Goal: Information Seeking & Learning: Check status

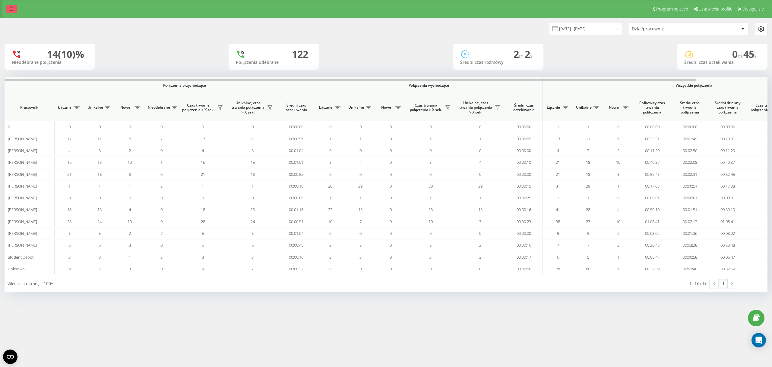
click at [14, 10] on link at bounding box center [11, 9] width 11 height 8
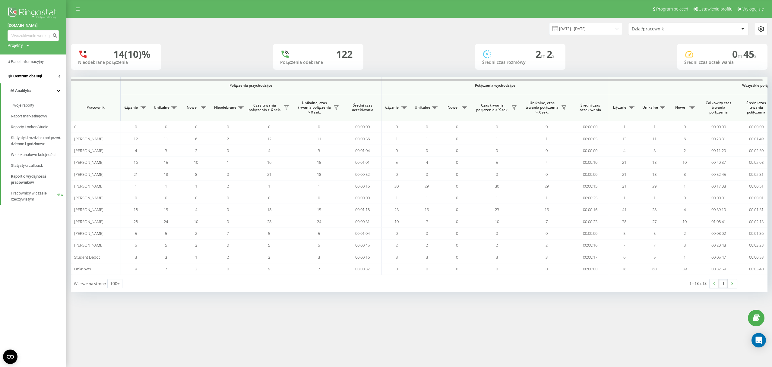
click at [46, 77] on link "Centrum obsługi" at bounding box center [33, 76] width 66 height 14
drag, startPoint x: 35, startPoint y: 90, endPoint x: 92, endPoint y: 107, distance: 58.8
click at [35, 91] on span "Dziennik połączeń" at bounding box center [26, 91] width 31 height 6
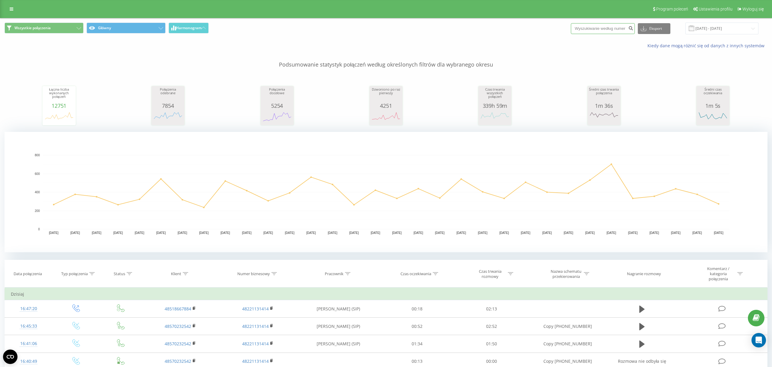
click at [620, 27] on input at bounding box center [603, 28] width 64 height 11
click at [715, 26] on input "[DATE] - [DATE]" at bounding box center [721, 29] width 73 height 12
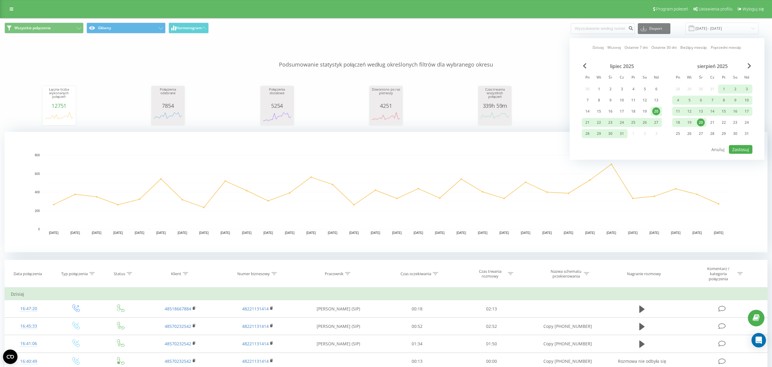
click at [699, 123] on div "20" at bounding box center [701, 123] width 8 height 8
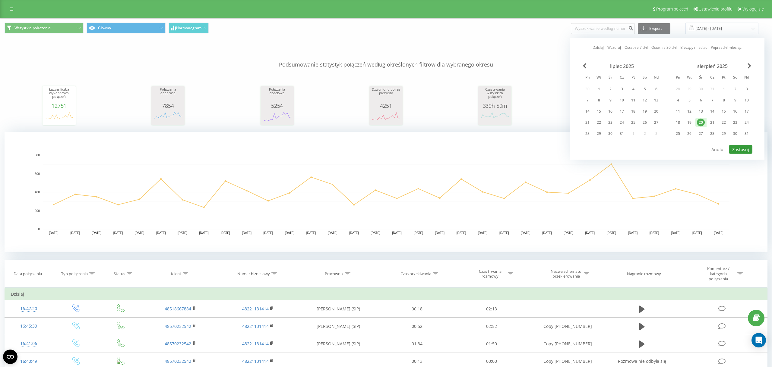
click at [743, 153] on button "Zastosuj" at bounding box center [741, 149] width 24 height 9
type input "20.08.2025 - 20.08.2025"
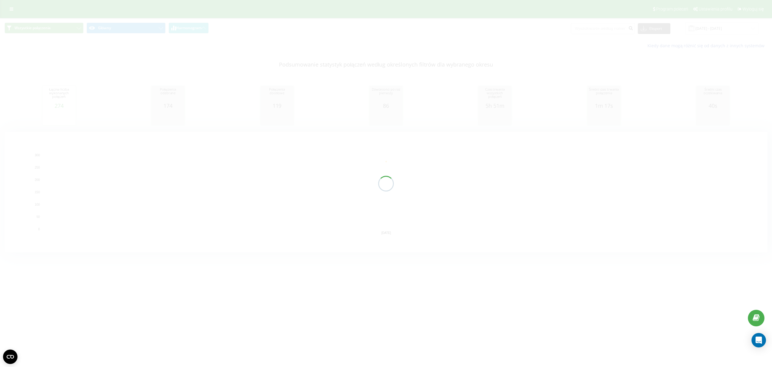
click at [604, 33] on div at bounding box center [386, 183] width 772 height 367
click at [606, 30] on input at bounding box center [603, 28] width 64 height 11
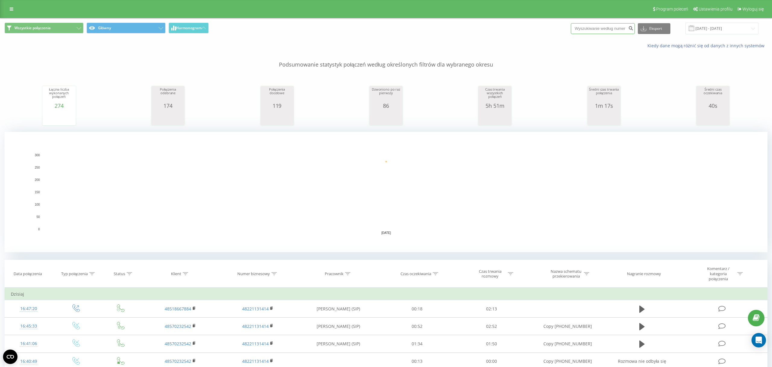
paste input "787333422"
type input "787333422"
click at [633, 29] on icon "submit" at bounding box center [630, 28] width 5 height 4
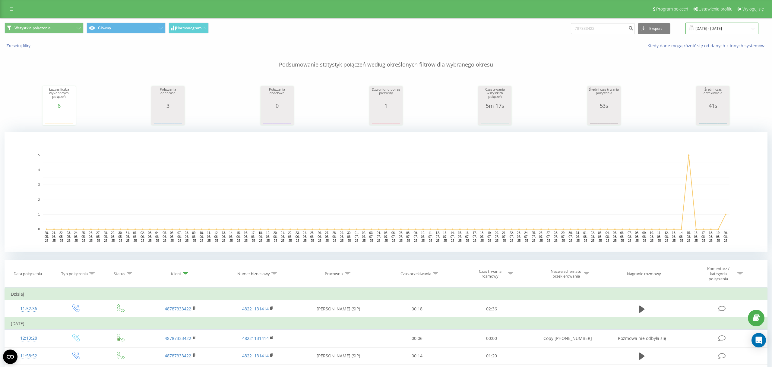
click at [718, 31] on input "20.05.2025 - 20.08.2025" at bounding box center [721, 29] width 73 height 12
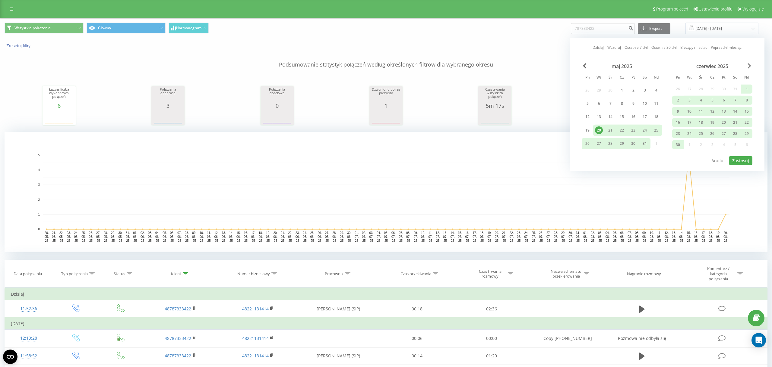
click at [749, 65] on span "Next Month" at bounding box center [749, 65] width 4 height 5
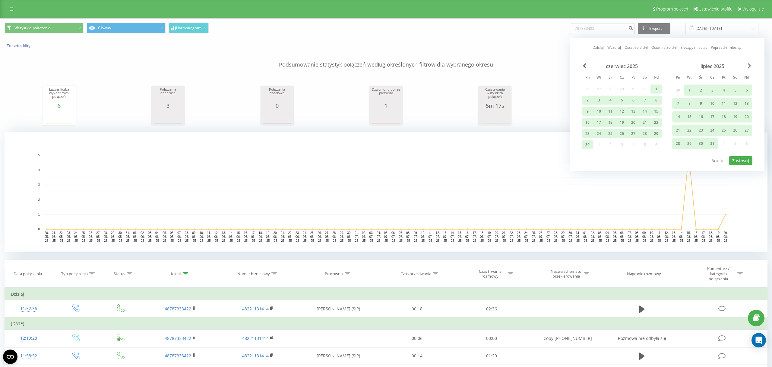
click at [749, 65] on span "Next Month" at bounding box center [749, 65] width 4 height 5
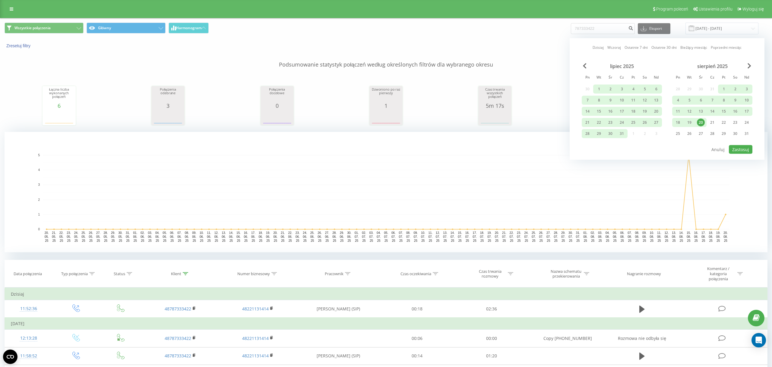
click at [701, 122] on div "20" at bounding box center [701, 123] width 8 height 8
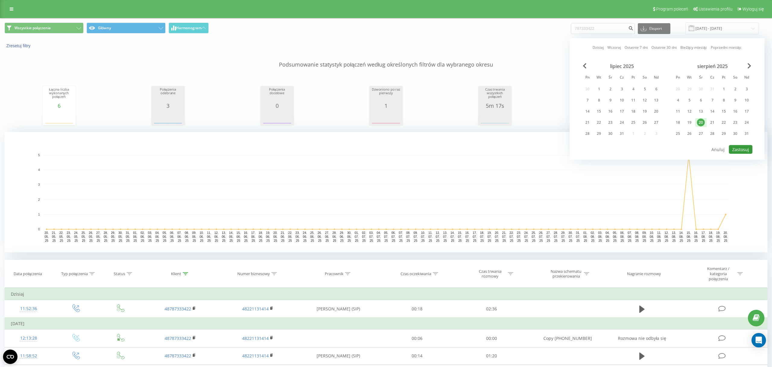
click at [740, 147] on button "Zastosuj" at bounding box center [741, 149] width 24 height 9
type input "20.08.2025 - 20.08.2025"
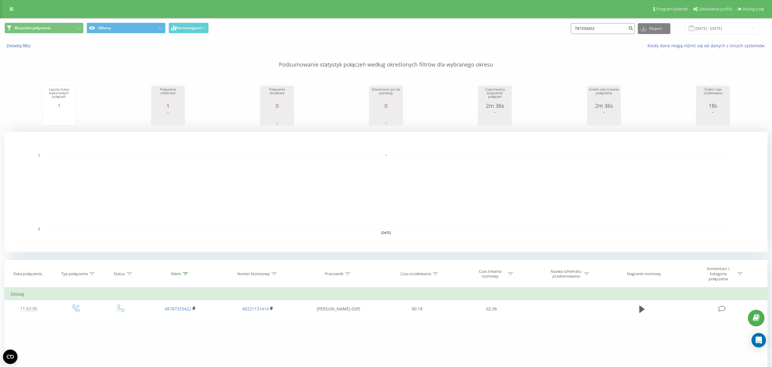
click at [614, 26] on input "787333422" at bounding box center [603, 28] width 64 height 11
click at [609, 30] on input "787333422" at bounding box center [603, 28] width 64 height 11
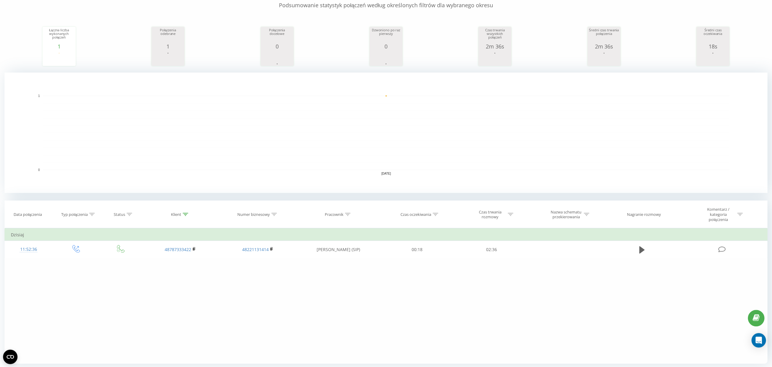
scroll to position [80, 0]
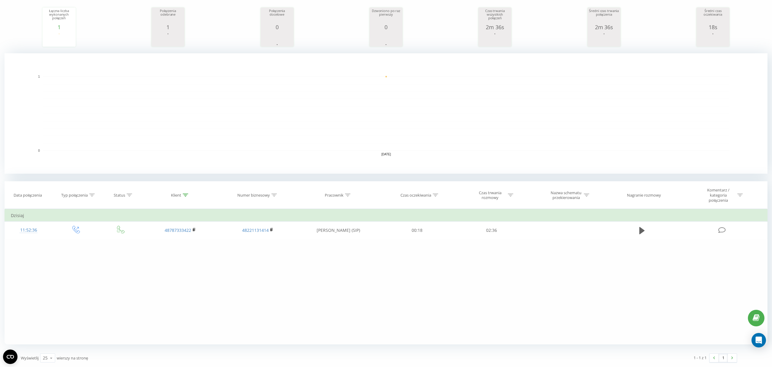
click at [126, 195] on div "Status" at bounding box center [123, 195] width 18 height 5
click at [90, 196] on icon at bounding box center [91, 195] width 5 height 3
click at [130, 194] on icon at bounding box center [129, 195] width 5 height 3
click at [133, 230] on div "Jest równe" at bounding box center [118, 227] width 44 height 9
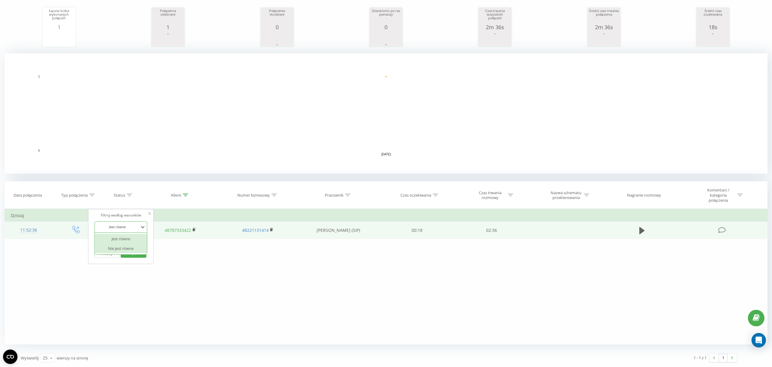
drag, startPoint x: 177, startPoint y: 253, endPoint x: 177, endPoint y: 229, distance: 23.5
click at [177, 253] on div "Filtruj według warunków Jest równe Wprowadź wartość Anuluj OK Filtruj według wa…" at bounding box center [386, 277] width 763 height 136
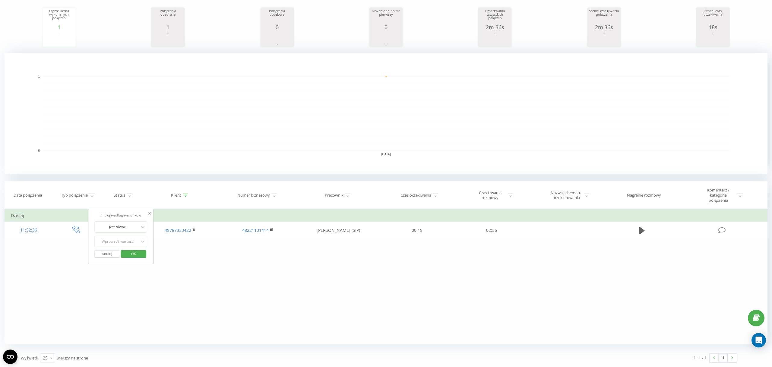
click at [200, 252] on div "Filtruj według warunków Jest równe Wprowadź wartość Anuluj OK Filtruj według wa…" at bounding box center [386, 277] width 763 height 136
click at [123, 156] on rect "A chart." at bounding box center [386, 113] width 763 height 121
click at [93, 178] on div "Wszystkie połączenia Główny Harmonogram 787333422 Eksport .csv .xls .xlsx 20.08…" at bounding box center [386, 153] width 763 height 427
click at [63, 188] on th "Typ połączenia" at bounding box center [76, 195] width 48 height 27
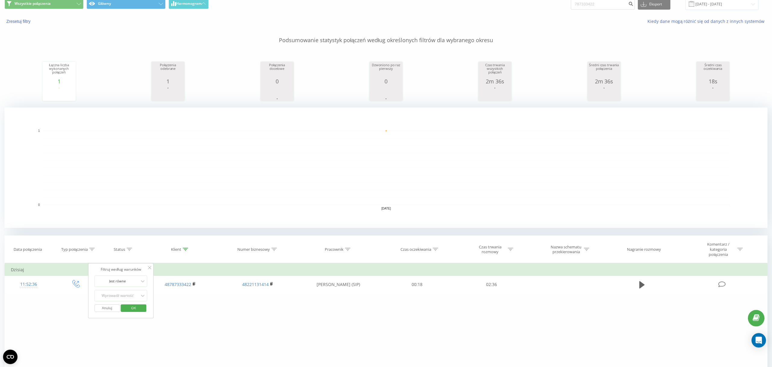
scroll to position [0, 0]
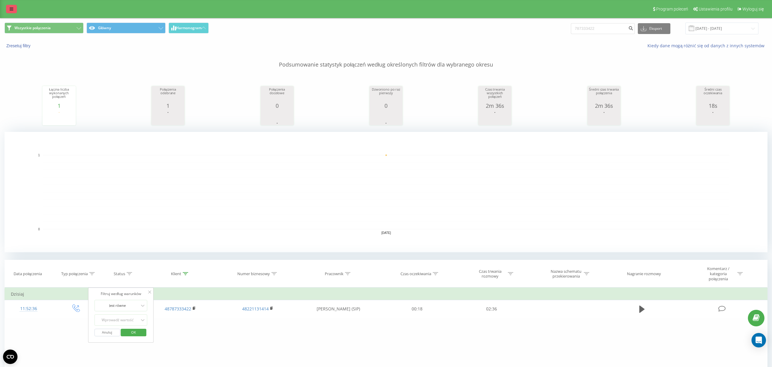
click at [7, 12] on link at bounding box center [11, 9] width 11 height 8
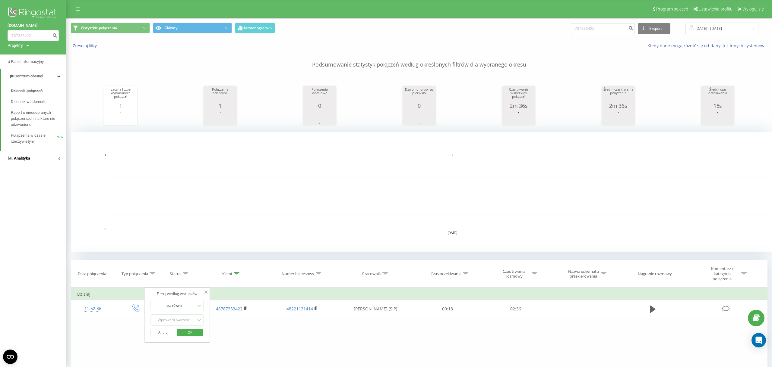
click at [49, 158] on link "Analityka" at bounding box center [33, 158] width 66 height 14
click at [46, 177] on span "Raport o wydajności pracowników" at bounding box center [37, 180] width 52 height 12
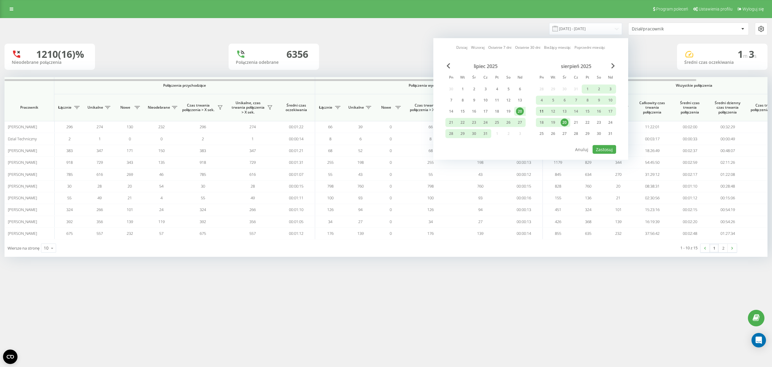
click at [541, 112] on div "11" at bounding box center [542, 112] width 8 height 8
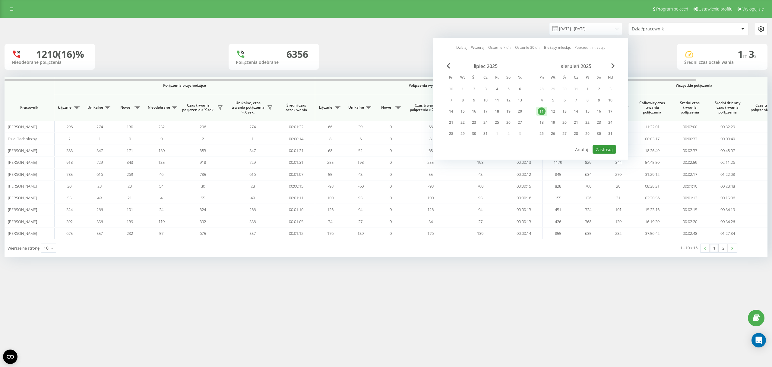
click at [608, 151] on button "Zastosuj" at bounding box center [604, 149] width 24 height 9
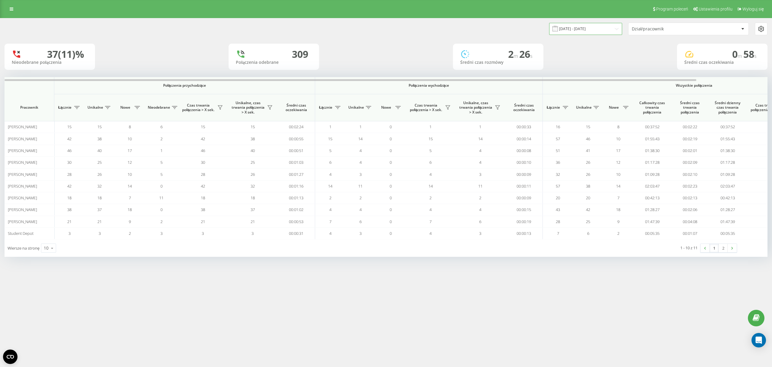
click at [603, 29] on input "11.08.2025 - 11.08.2025" at bounding box center [585, 29] width 73 height 12
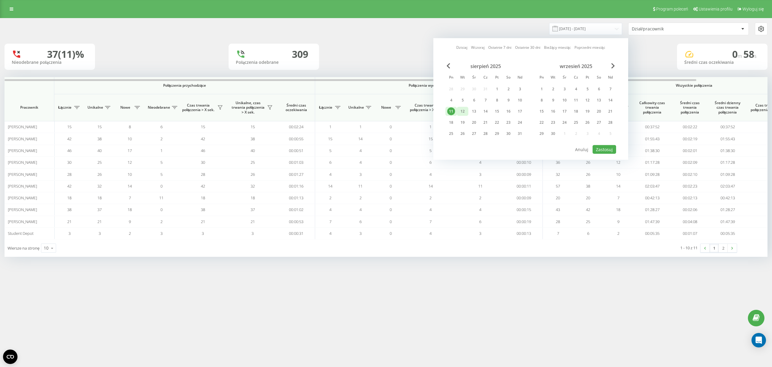
click at [464, 111] on div "12" at bounding box center [463, 112] width 8 height 8
click at [605, 148] on button "Zastosuj" at bounding box center [604, 149] width 24 height 9
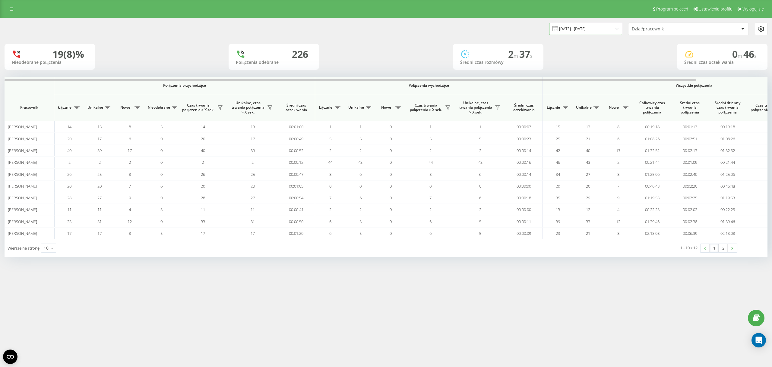
click at [571, 24] on input "12.08.2025 - 12.08.2025" at bounding box center [585, 29] width 73 height 12
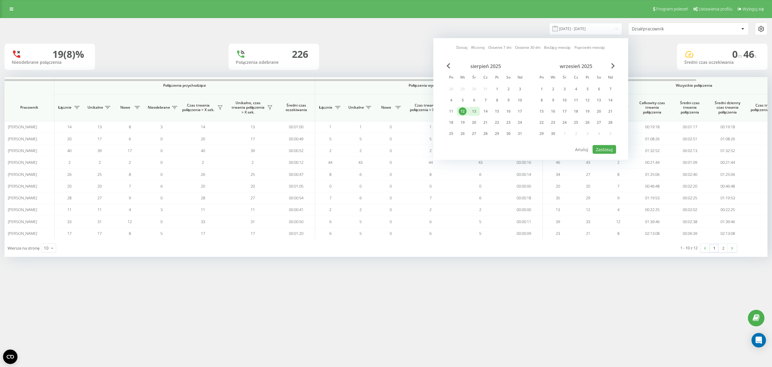
click at [477, 111] on div "13" at bounding box center [474, 112] width 8 height 8
click at [600, 147] on button "Zastosuj" at bounding box center [604, 149] width 24 height 9
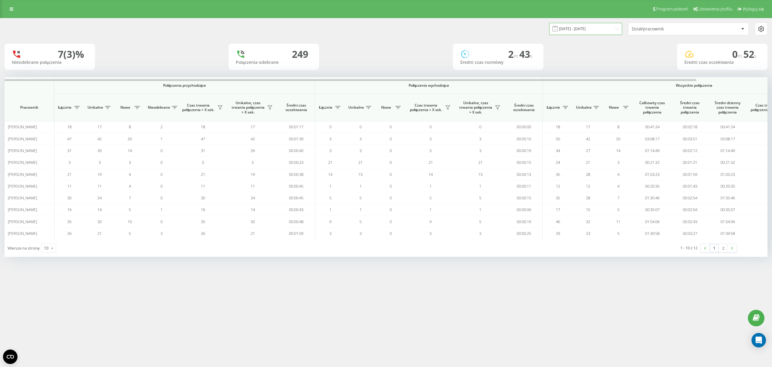
click at [567, 27] on input "13.08.2025 - 13.08.2025" at bounding box center [585, 29] width 73 height 12
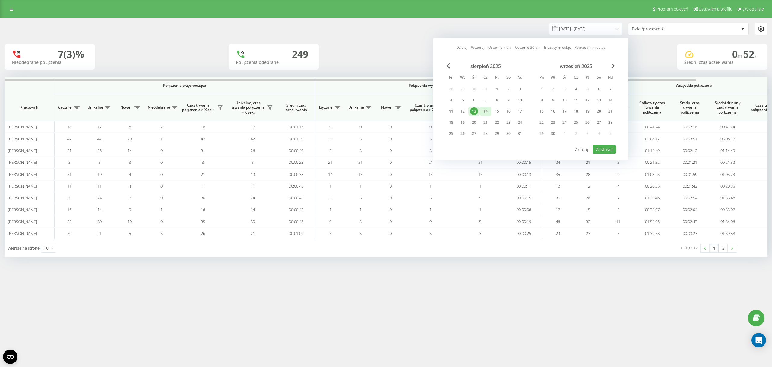
click at [486, 111] on div "14" at bounding box center [485, 112] width 8 height 8
click at [605, 146] on div "Dzisiaj Wczoraj Ostatnie 7 dni Ostatnie 30 dni Bieżący miesiąc Poprzedni miesią…" at bounding box center [530, 99] width 195 height 122
click at [606, 149] on button "Zastosuj" at bounding box center [604, 149] width 24 height 9
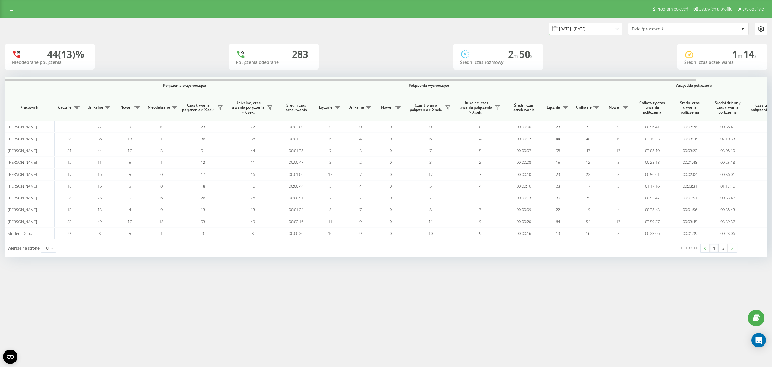
click at [609, 31] on input "14.08.2025 - 14.08.2025" at bounding box center [585, 29] width 73 height 12
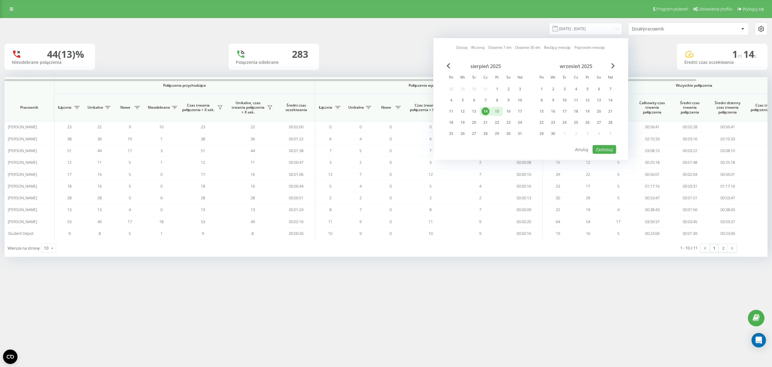
click at [500, 112] on div "15" at bounding box center [497, 112] width 8 height 8
click at [609, 150] on button "Zastosuj" at bounding box center [604, 149] width 24 height 9
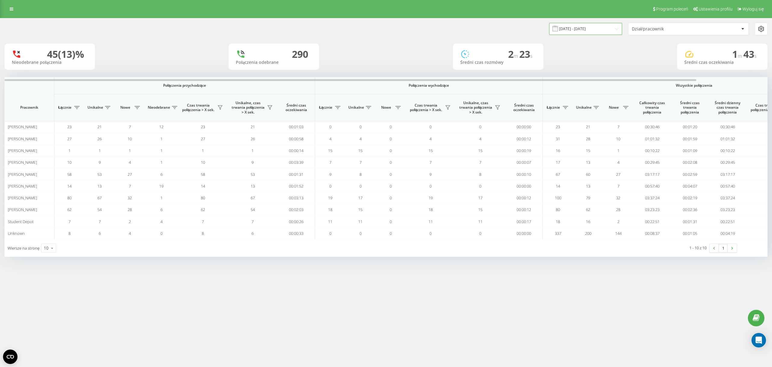
click at [586, 28] on input "15.08.2025 - 15.08.2025" at bounding box center [585, 29] width 73 height 12
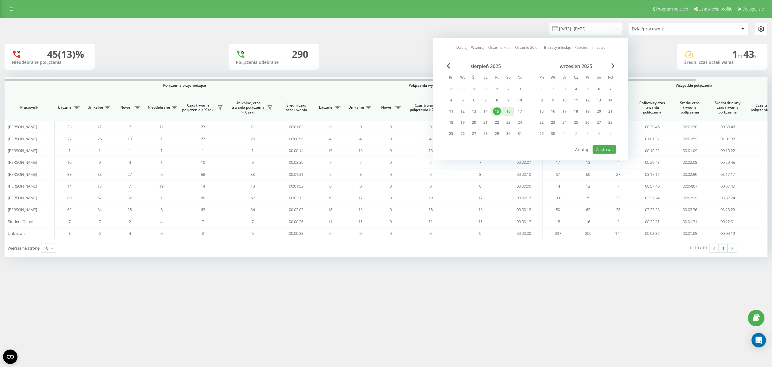
click at [509, 112] on div "16" at bounding box center [508, 112] width 8 height 8
click at [591, 147] on button "Anuluj" at bounding box center [582, 149] width 20 height 9
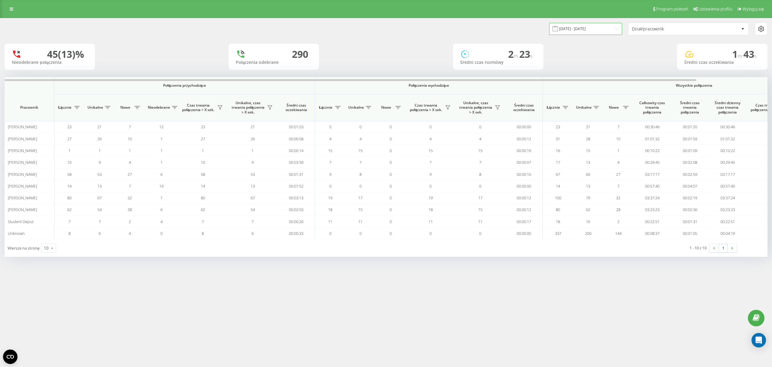
click at [598, 30] on input "15.08.2025 - 15.08.2025" at bounding box center [585, 29] width 73 height 12
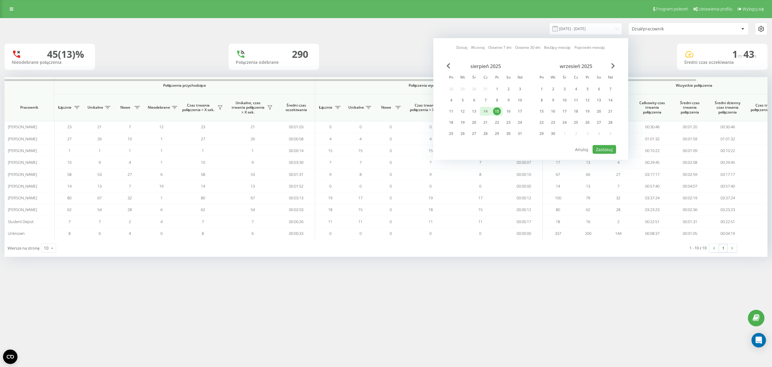
click at [489, 112] on div "14" at bounding box center [485, 112] width 8 height 8
click at [596, 151] on button "Zastosuj" at bounding box center [604, 149] width 24 height 9
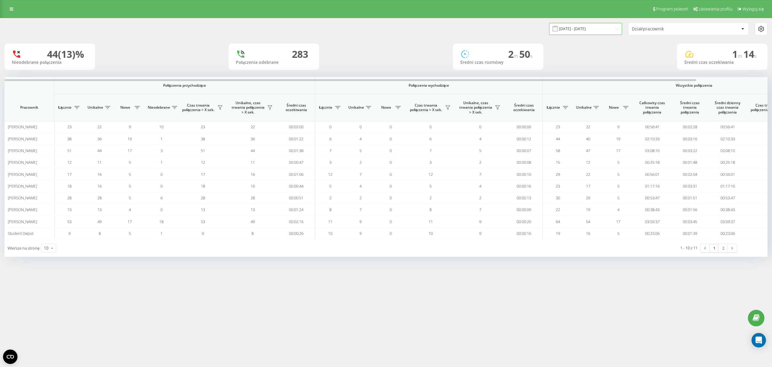
click at [576, 25] on input "14.08.2025 - 14.08.2025" at bounding box center [585, 29] width 73 height 12
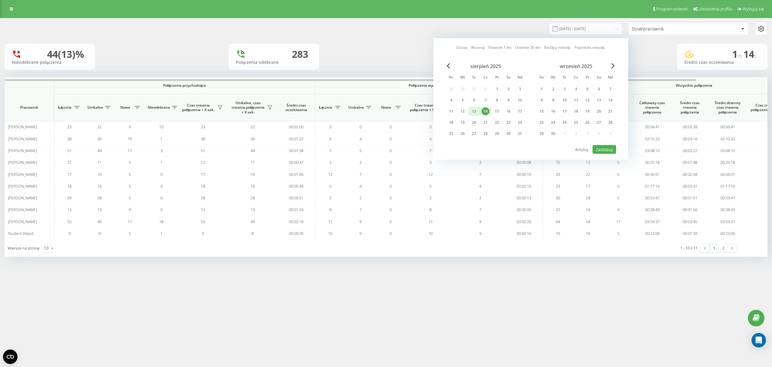
click at [476, 112] on div "13" at bounding box center [474, 112] width 8 height 8
click at [601, 150] on button "Zastosuj" at bounding box center [604, 149] width 24 height 9
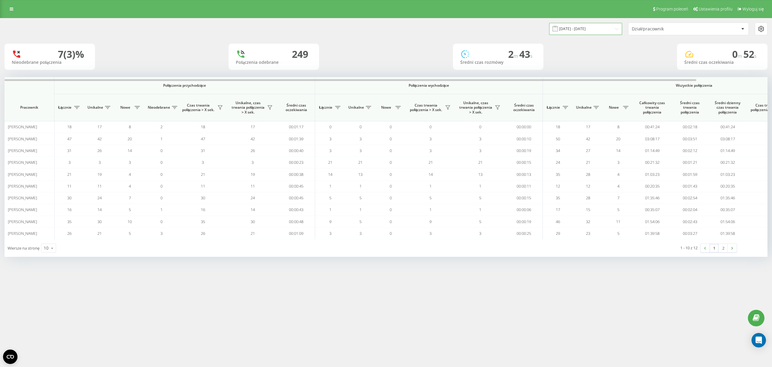
click at [578, 34] on input "13.08.2025 - 13.08.2025" at bounding box center [585, 29] width 73 height 12
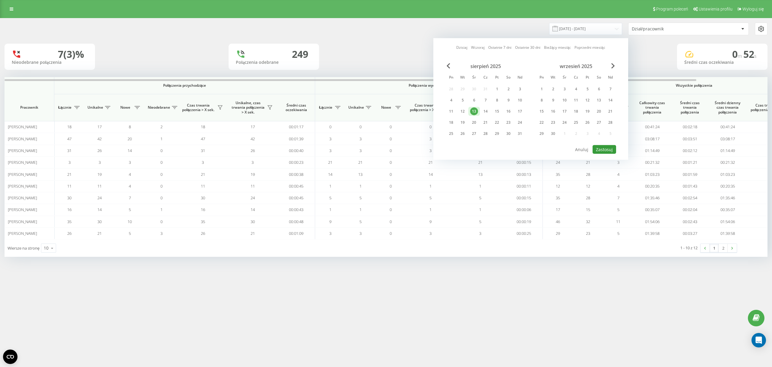
click at [604, 150] on button "Zastosuj" at bounding box center [604, 149] width 24 height 9
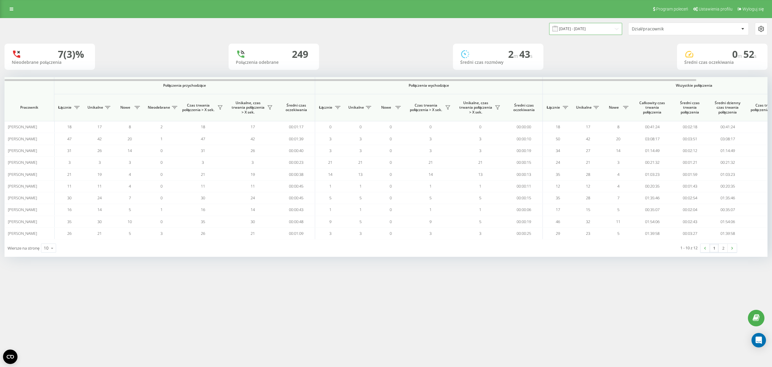
click at [593, 25] on input "13.08.2025 - 13.08.2025" at bounding box center [585, 29] width 73 height 12
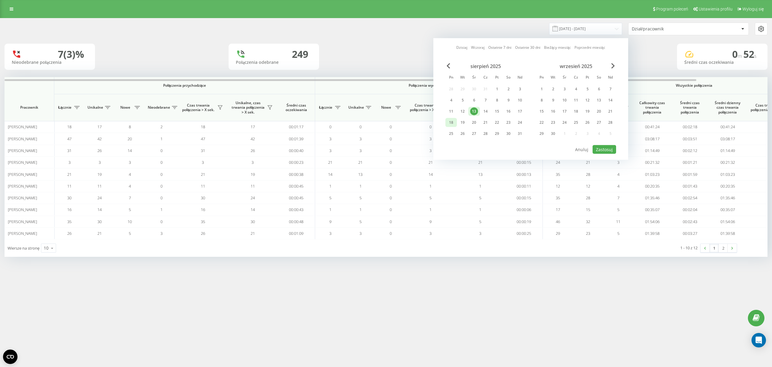
click at [452, 123] on div "18" at bounding box center [451, 123] width 8 height 8
click at [598, 152] on button "Zastosuj" at bounding box center [604, 149] width 24 height 9
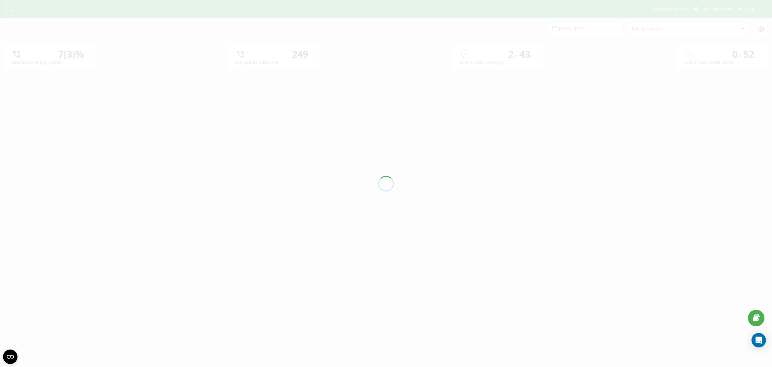
type input "18.08.2025 - 18.08.2025"
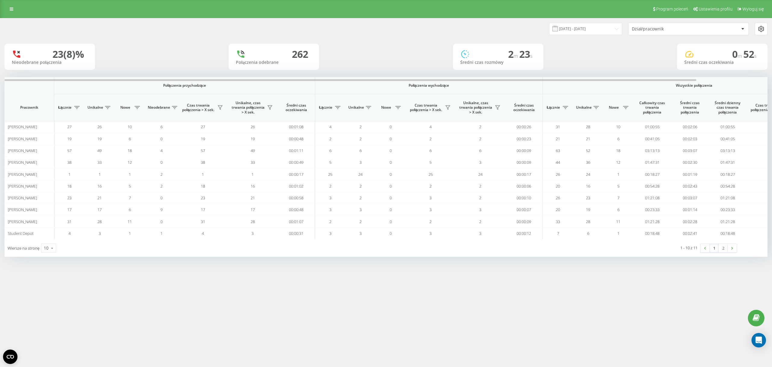
click at [290, 51] on div "262" at bounding box center [274, 54] width 76 height 11
click at [291, 50] on div "262" at bounding box center [274, 54] width 76 height 11
click at [297, 52] on div "262" at bounding box center [300, 54] width 16 height 11
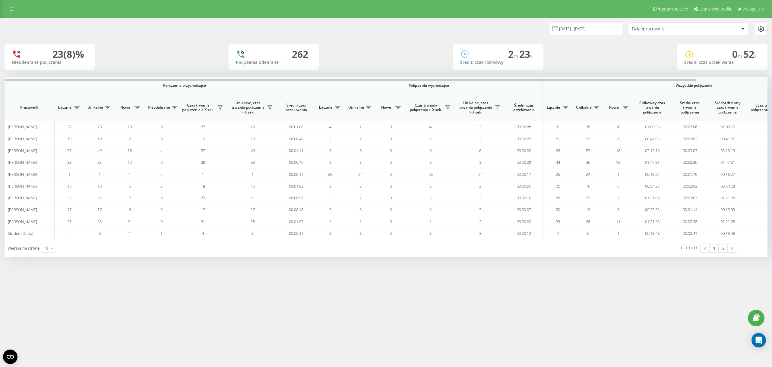
click at [63, 54] on div "23 (8)%" at bounding box center [68, 54] width 32 height 11
click at [575, 29] on input "18.08.2025 - 18.08.2025" at bounding box center [585, 29] width 73 height 12
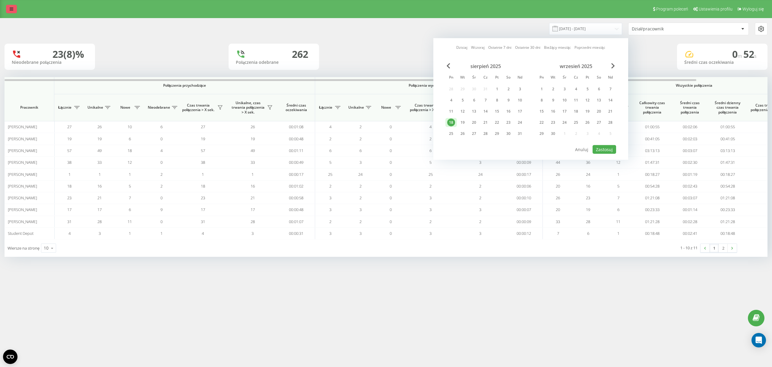
click at [14, 11] on link at bounding box center [11, 9] width 11 height 8
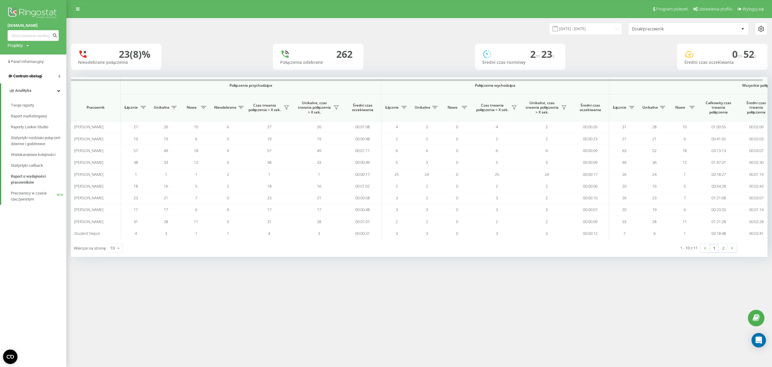
click at [42, 75] on span "Centrum obsługi" at bounding box center [27, 76] width 29 height 5
click at [35, 88] on link "Dziennik połączeń" at bounding box center [38, 91] width 55 height 11
click at [604, 31] on input "18.08.2025 - 18.08.2025" at bounding box center [585, 29] width 73 height 12
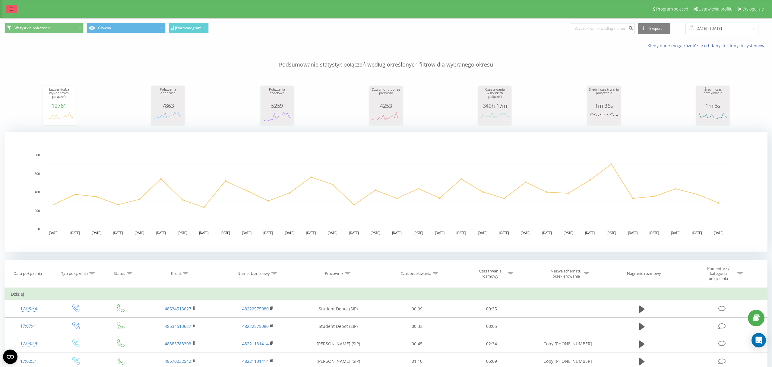
click at [15, 12] on link at bounding box center [11, 9] width 11 height 8
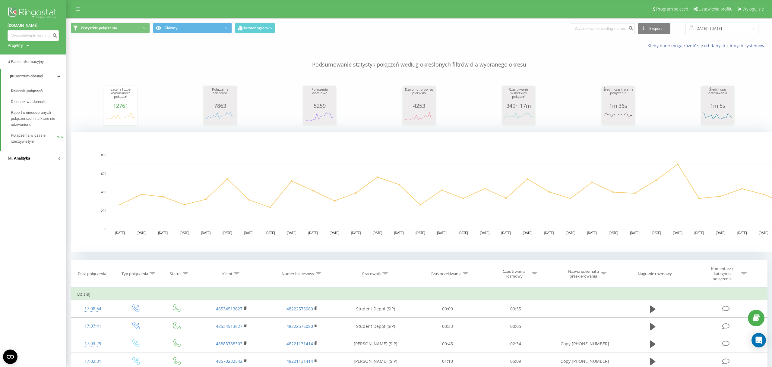
click at [41, 159] on link "Analityka" at bounding box center [33, 158] width 66 height 14
click at [33, 181] on span "Raport o wydajności pracowników" at bounding box center [37, 180] width 52 height 12
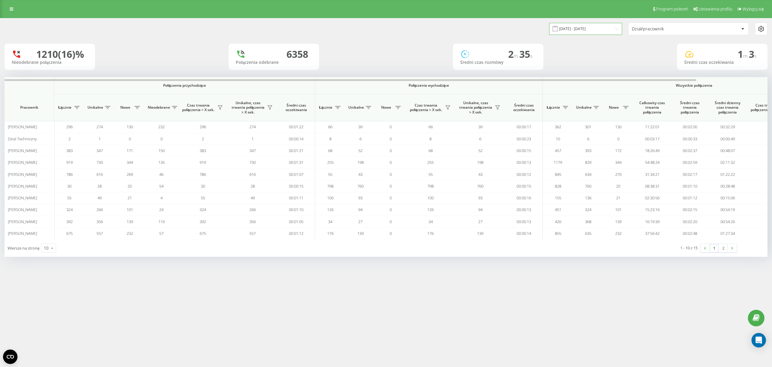
click at [562, 30] on input "[DATE] - [DATE]" at bounding box center [585, 29] width 73 height 12
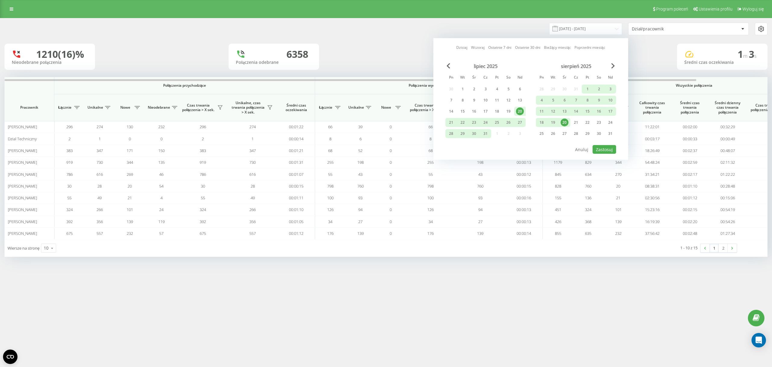
click at [567, 121] on div "20" at bounding box center [564, 123] width 8 height 8
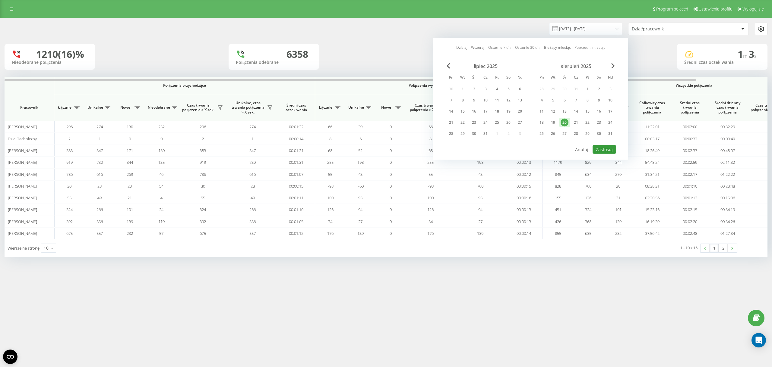
click at [600, 148] on button "Zastosuj" at bounding box center [604, 149] width 24 height 9
type input "[DATE] - [DATE]"
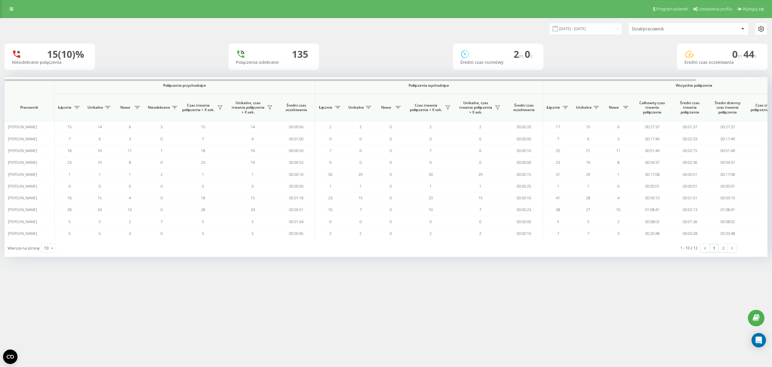
click at [214, 62] on div "15 (10)% Nieodebrane połączenia 135 Połączenia odebrane 2 m 0 s Średni czas roz…" at bounding box center [386, 57] width 763 height 26
click at [15, 6] on link at bounding box center [11, 9] width 11 height 8
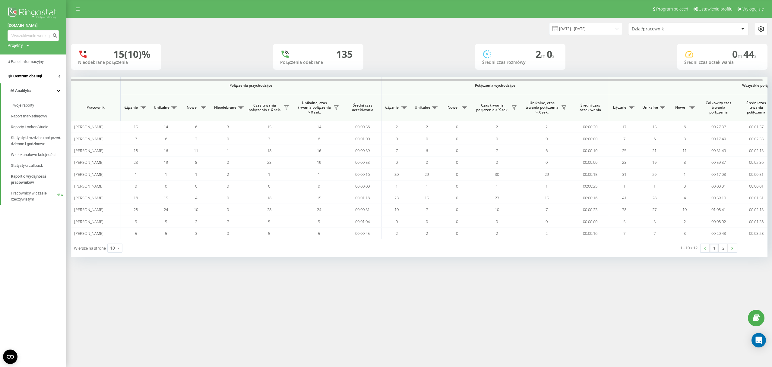
click at [44, 76] on link "Centrum obsługi" at bounding box center [33, 76] width 66 height 14
click at [36, 89] on span "Dziennik połączeń" at bounding box center [27, 91] width 32 height 6
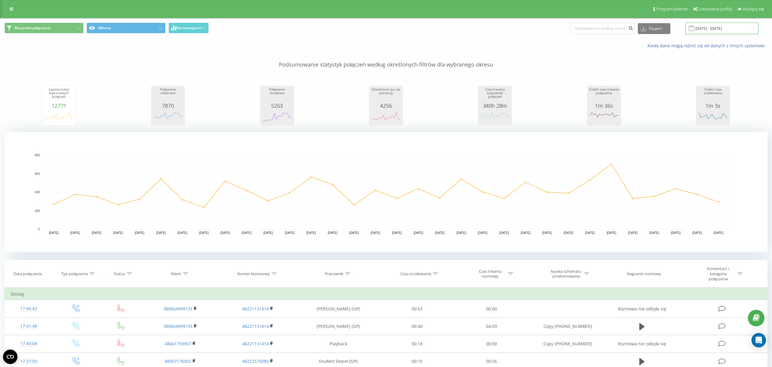
click at [715, 27] on input "[DATE] - [DATE]" at bounding box center [721, 29] width 73 height 12
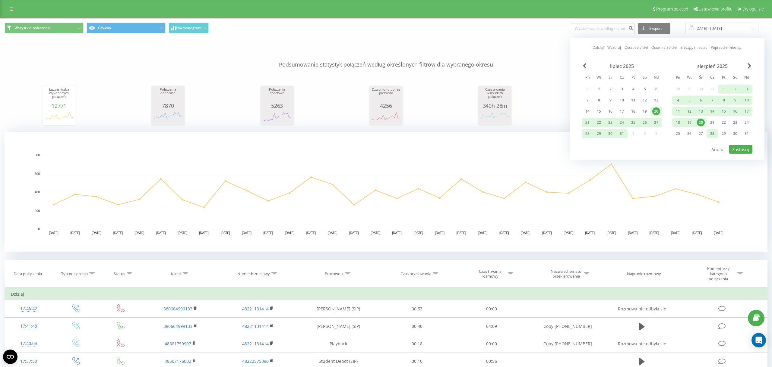
drag, startPoint x: 701, startPoint y: 121, endPoint x: 718, endPoint y: 133, distance: 20.0
click at [701, 121] on div "20" at bounding box center [701, 123] width 8 height 8
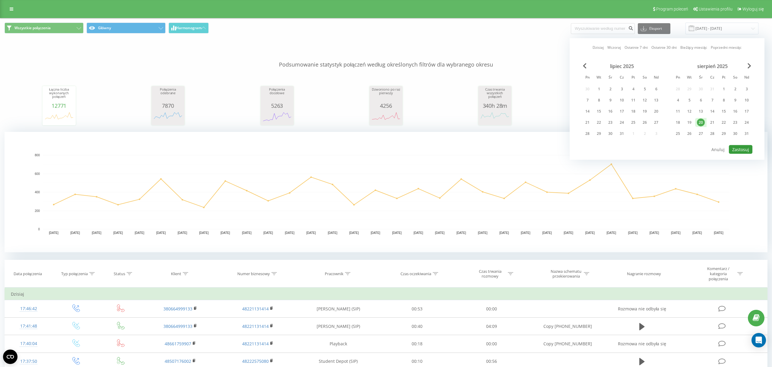
click at [740, 147] on button "Zastosuj" at bounding box center [741, 149] width 24 height 9
type input "[DATE] - [DATE]"
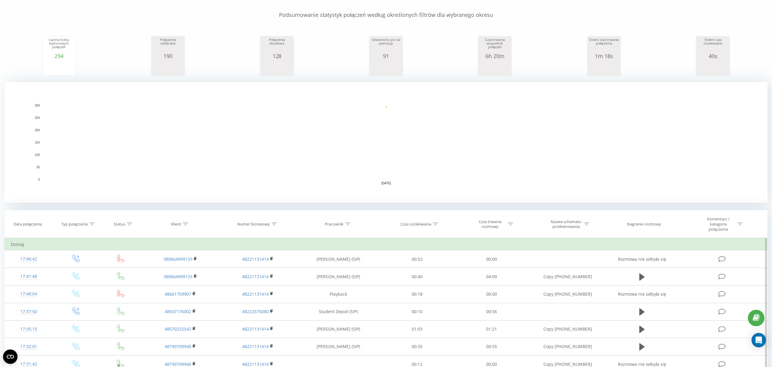
scroll to position [68, 0]
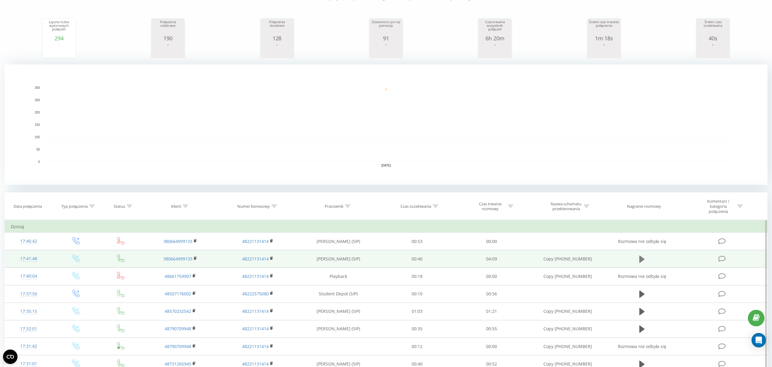
click at [639, 259] on icon at bounding box center [641, 259] width 5 height 8
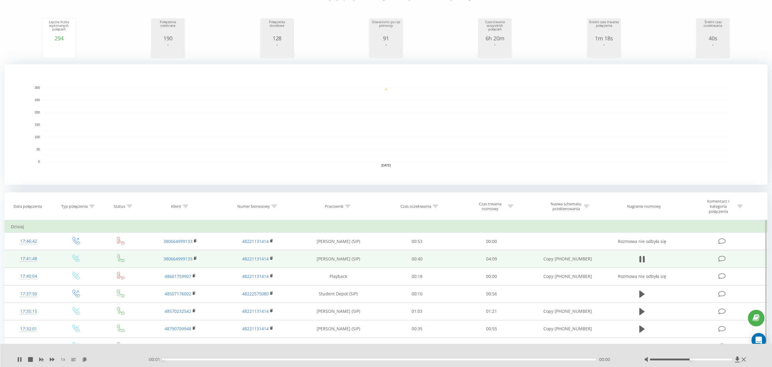
click at [300, 359] on div "00:00" at bounding box center [379, 360] width 433 height 2
click at [258, 361] on div "00:55" at bounding box center [379, 360] width 433 height 2
click at [320, 361] on div "01:22" at bounding box center [379, 360] width 433 height 2
click at [343, 361] on div "01:31" at bounding box center [379, 360] width 433 height 2
click at [362, 360] on div "01:54" at bounding box center [379, 360] width 433 height 2
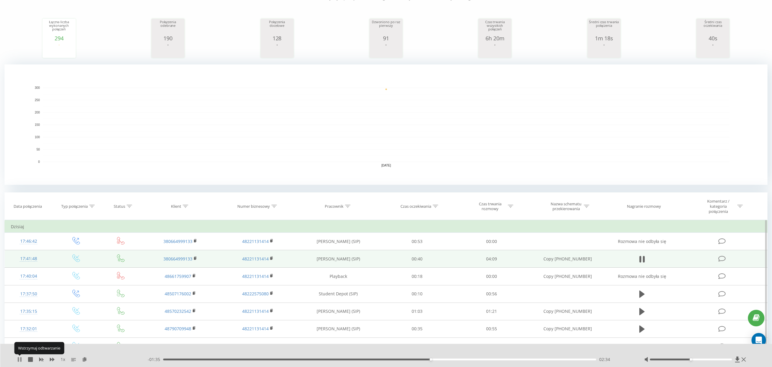
click at [20, 360] on icon at bounding box center [19, 360] width 5 height 5
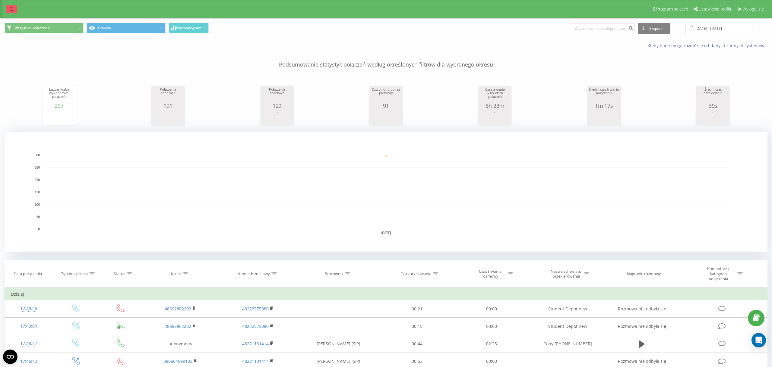
click at [14, 7] on link at bounding box center [11, 9] width 11 height 8
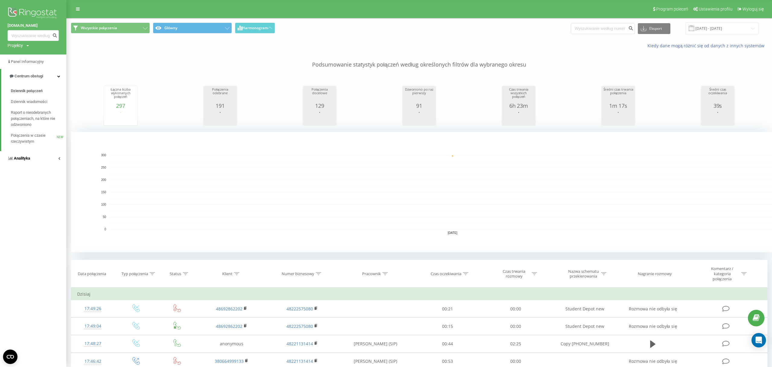
click at [40, 164] on link "Analityka" at bounding box center [33, 158] width 66 height 14
click at [38, 186] on span "Raport o wydajności pracowników" at bounding box center [37, 180] width 52 height 12
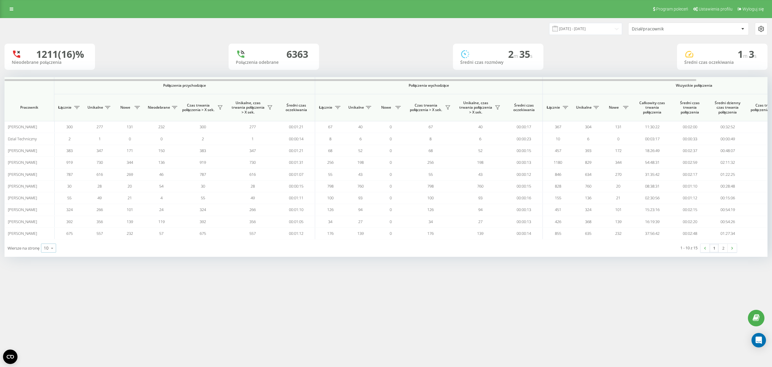
click at [48, 251] on div "10" at bounding box center [46, 248] width 5 height 6
click at [52, 238] on div "100" at bounding box center [48, 239] width 14 height 9
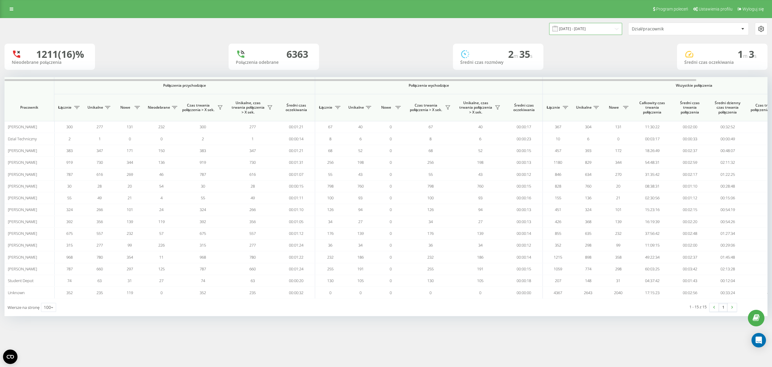
click at [586, 33] on input "[DATE] - [DATE]" at bounding box center [585, 29] width 73 height 12
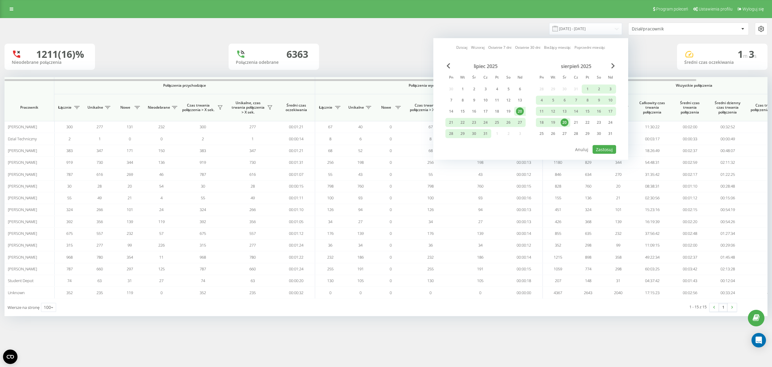
click at [563, 121] on div "20" at bounding box center [564, 123] width 8 height 8
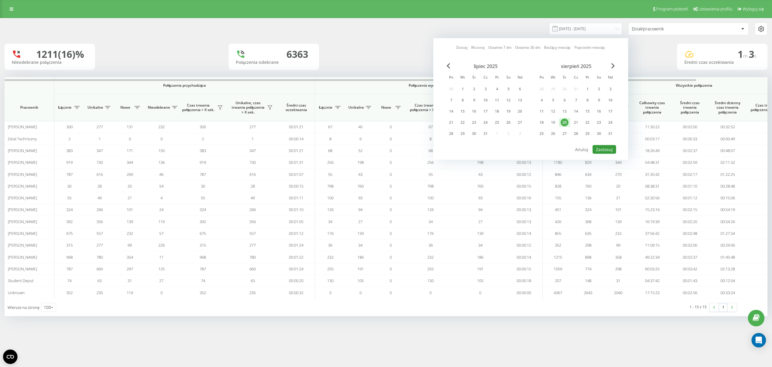
click at [610, 147] on button "Zastosuj" at bounding box center [604, 149] width 24 height 9
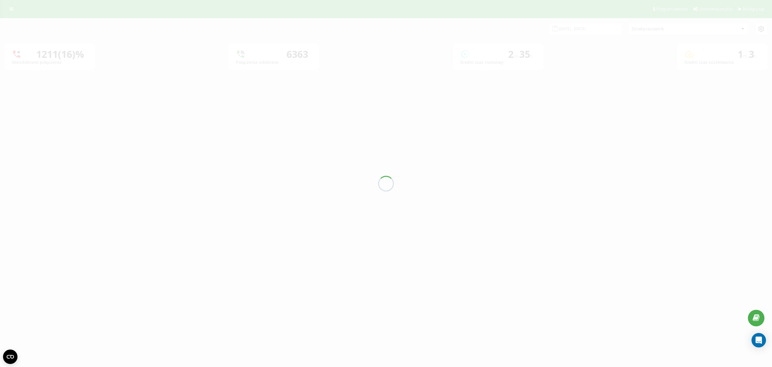
type input "[DATE] - [DATE]"
